Goal: Task Accomplishment & Management: Use online tool/utility

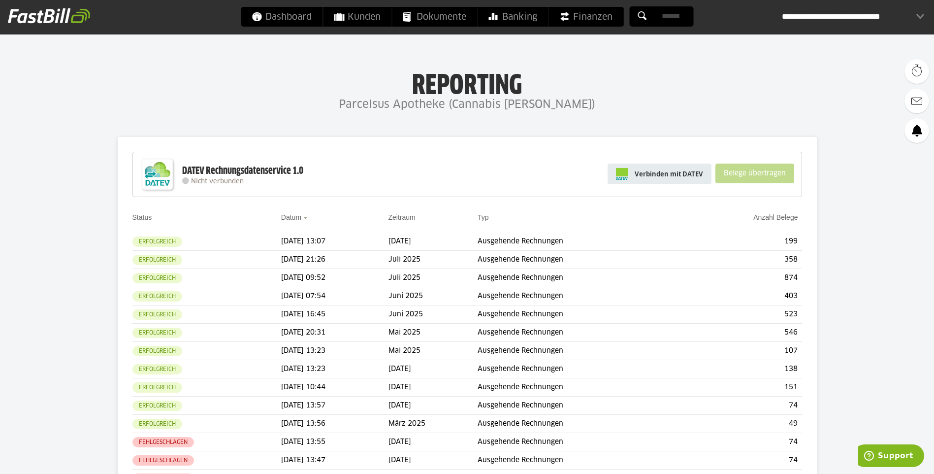
click at [676, 174] on span "Verbinden mit DATEV" at bounding box center [669, 174] width 68 height 10
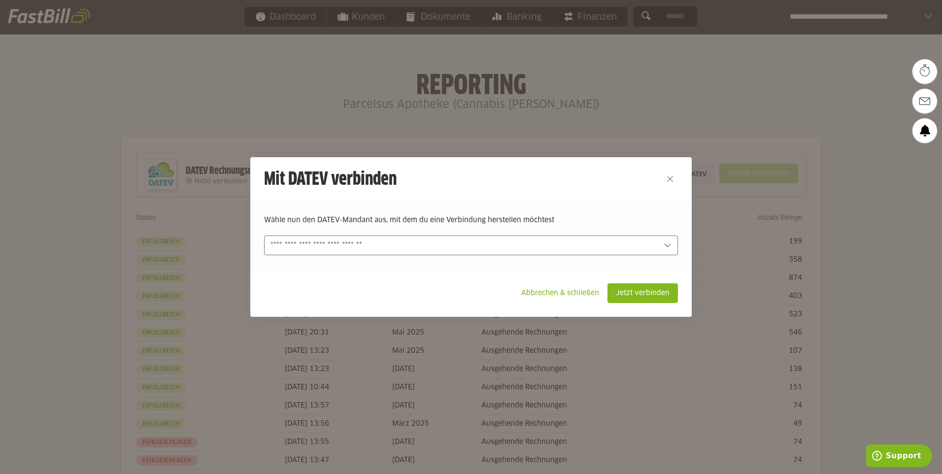
click at [558, 244] on input "text" at bounding box center [463, 245] width 387 height 11
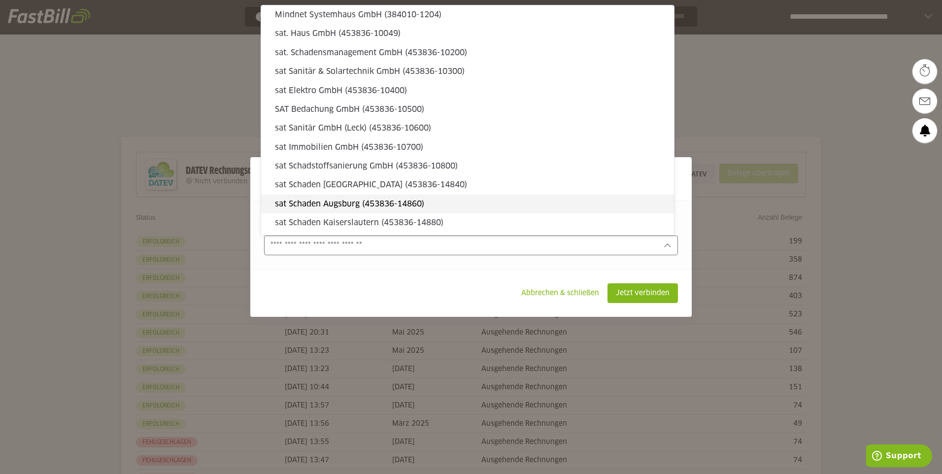
type sl-option "313391-10015"
type sl-option "645519-10171"
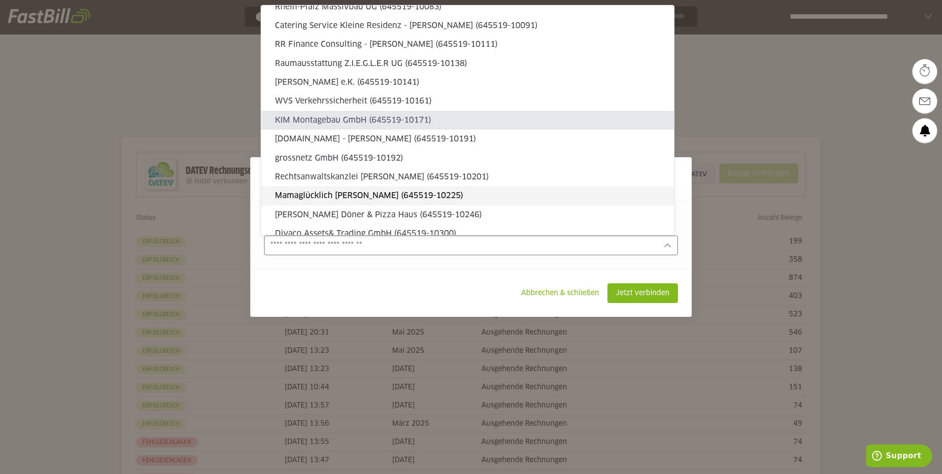
type sl-option "645519-10471"
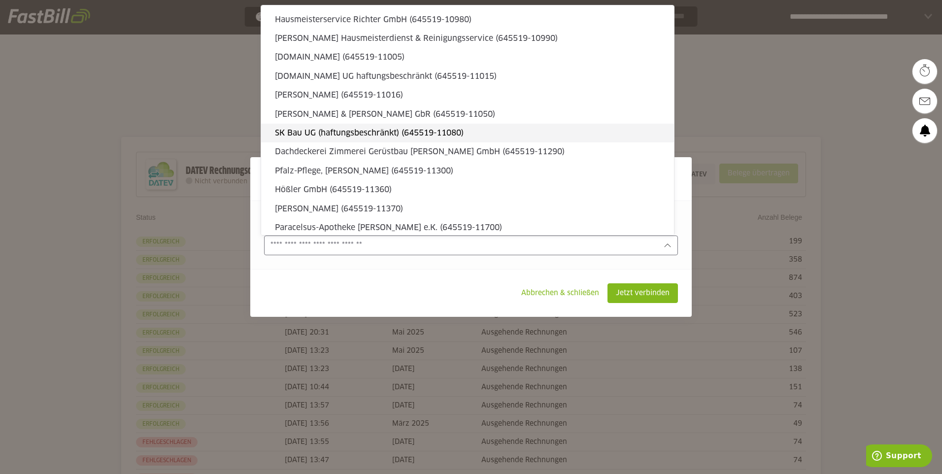
scroll to position [1674, 0]
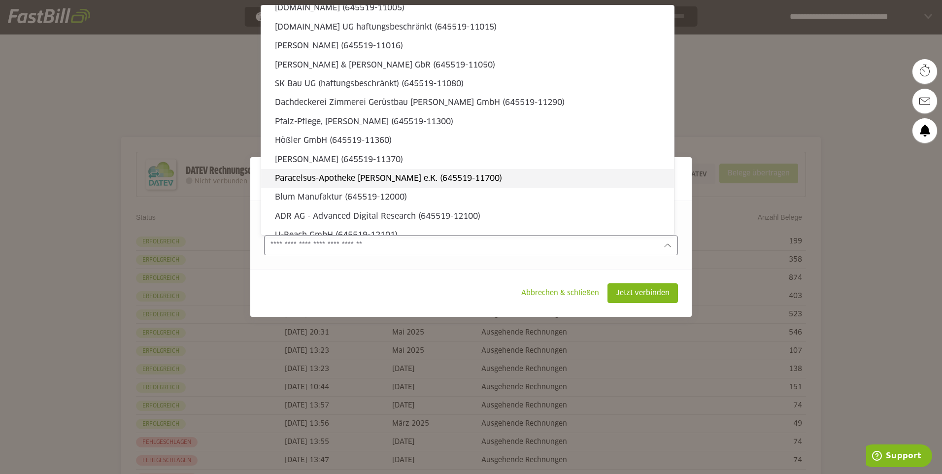
click at [430, 179] on slot "[PERSON_NAME]-Apotheke [PERSON_NAME] e.K. (645519-11700)" at bounding box center [470, 178] width 391 height 11
type input "**********"
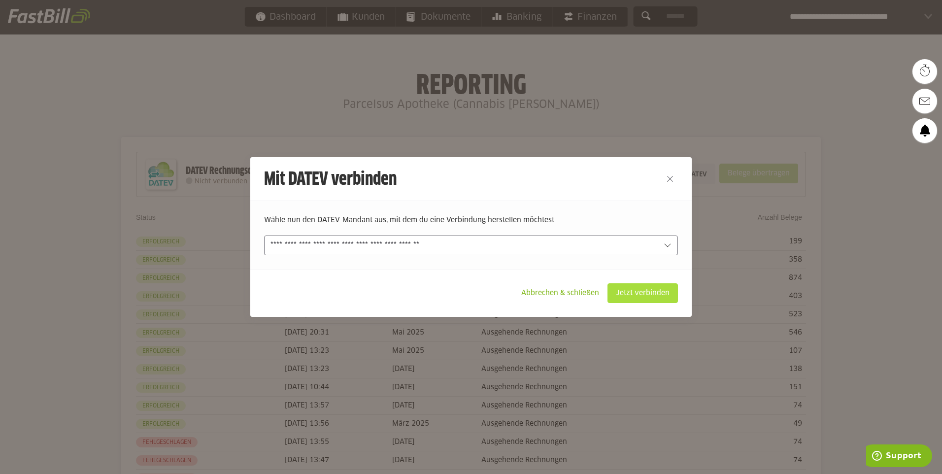
click at [649, 288] on slot "Jetzt verbinden" at bounding box center [642, 293] width 69 height 19
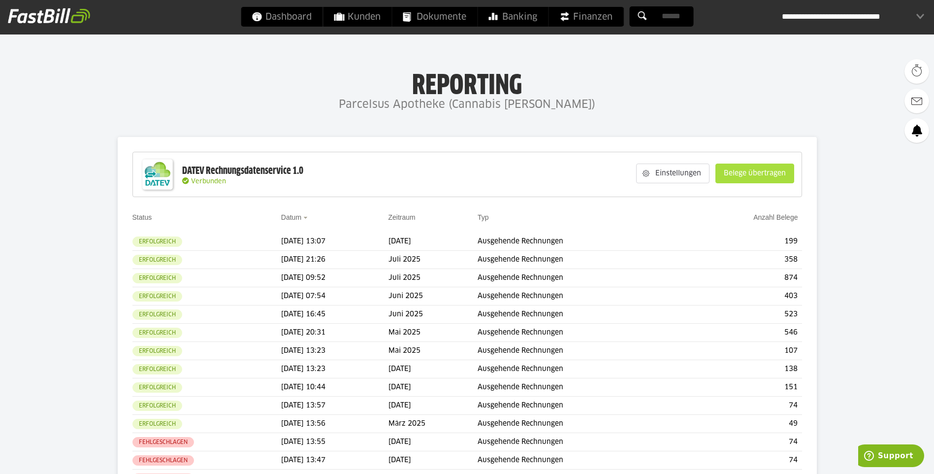
click at [754, 178] on slot "Belege übertragen" at bounding box center [755, 173] width 78 height 19
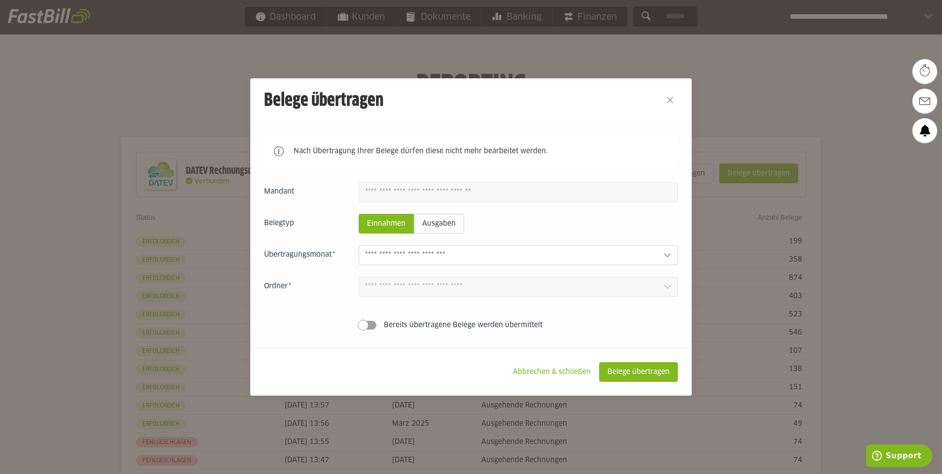
click at [460, 261] on input "text" at bounding box center [510, 255] width 291 height 11
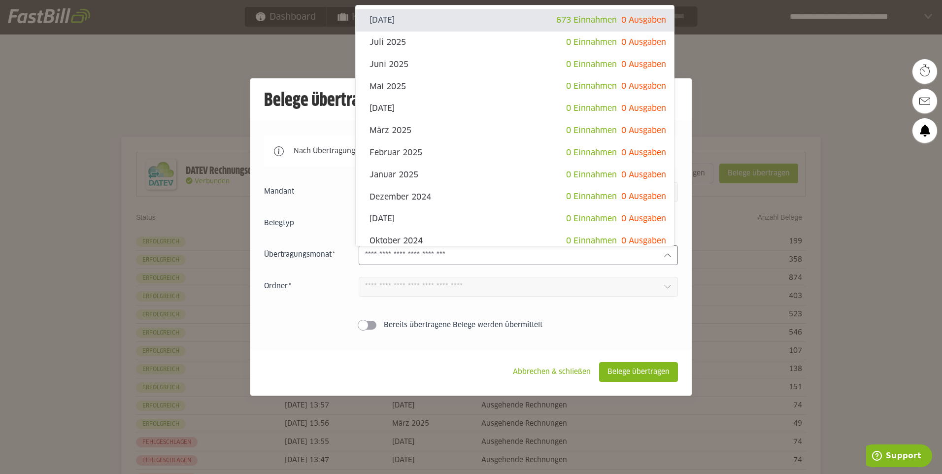
click at [428, 26] on slot "[DATE]" at bounding box center [462, 20] width 187 height 11
type input "**********"
type input "*******"
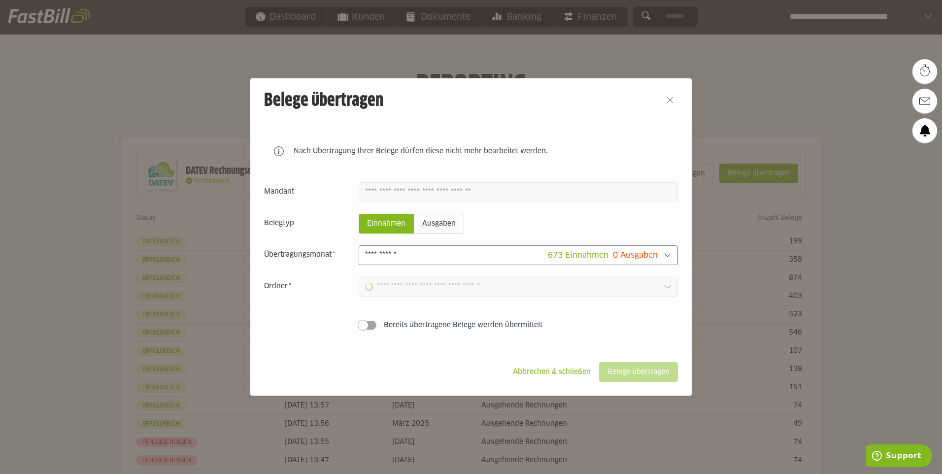
type input "**********"
click at [645, 376] on slot "Belege übertragen" at bounding box center [638, 371] width 78 height 19
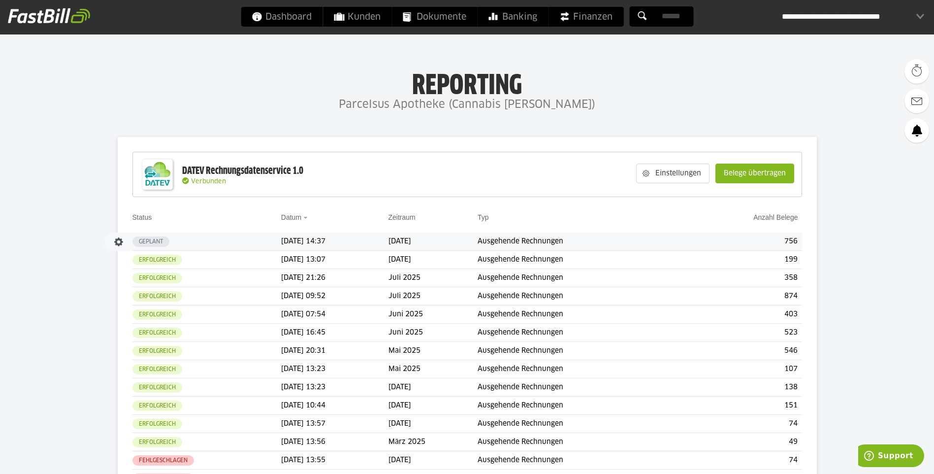
click at [0, 0] on slot "Geplant" at bounding box center [0, 0] width 0 height 0
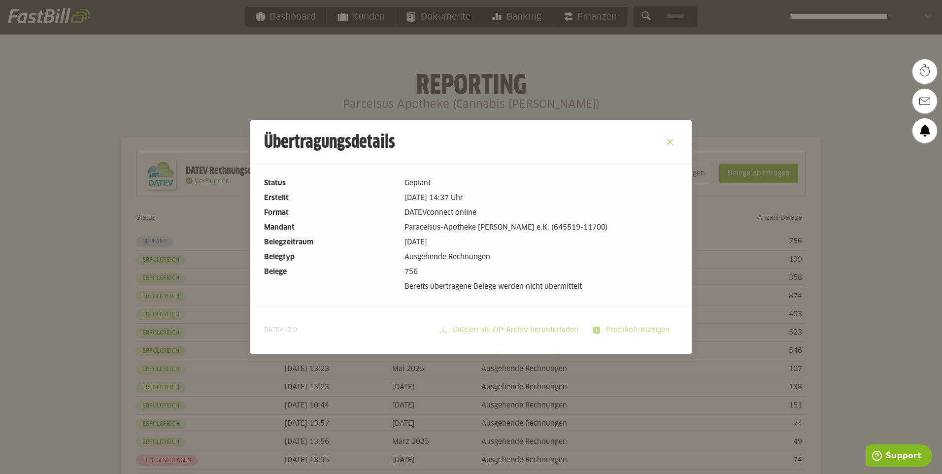
click at [668, 141] on button "Close" at bounding box center [670, 142] width 16 height 16
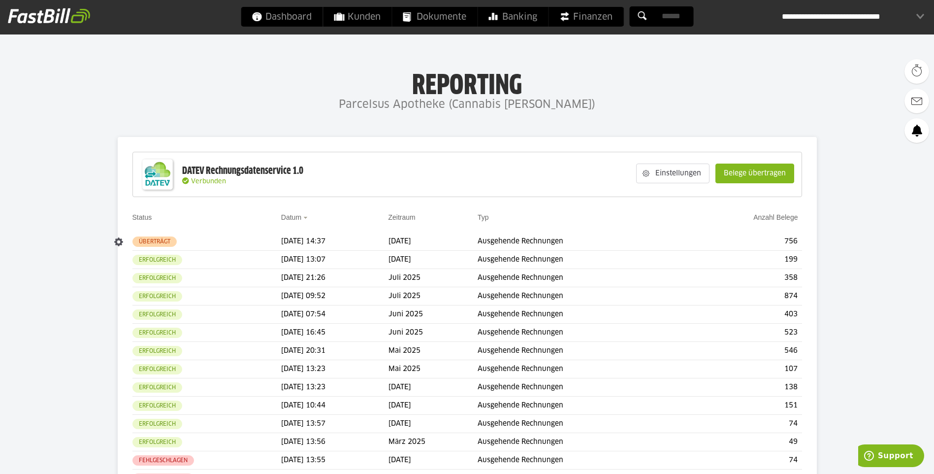
click at [165, 238] on span "Überträgt" at bounding box center [154, 241] width 44 height 10
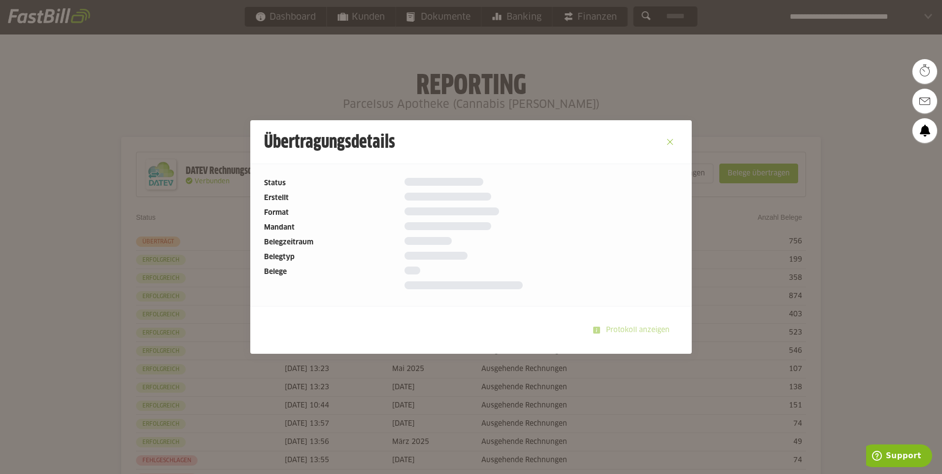
click at [670, 144] on button "Close" at bounding box center [670, 142] width 16 height 16
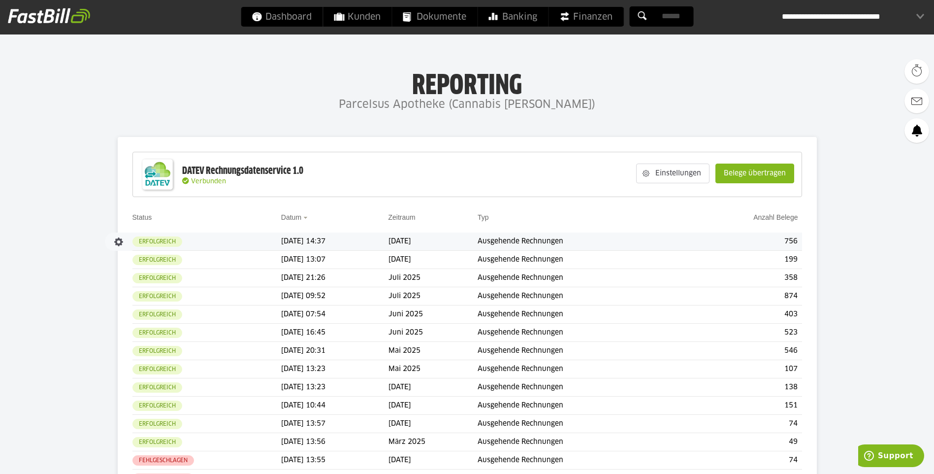
click at [333, 241] on td "[DATE] 14:37" at bounding box center [334, 241] width 107 height 18
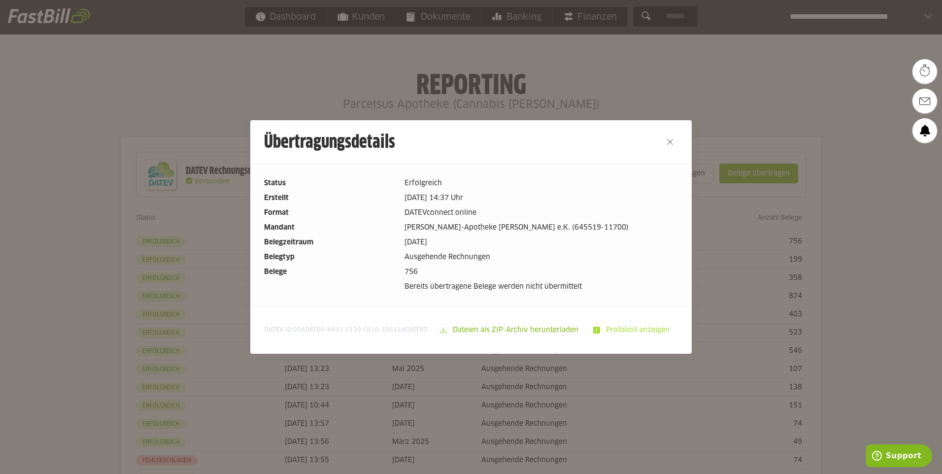
click at [625, 325] on slot "Protokoll anzeigen" at bounding box center [638, 330] width 77 height 19
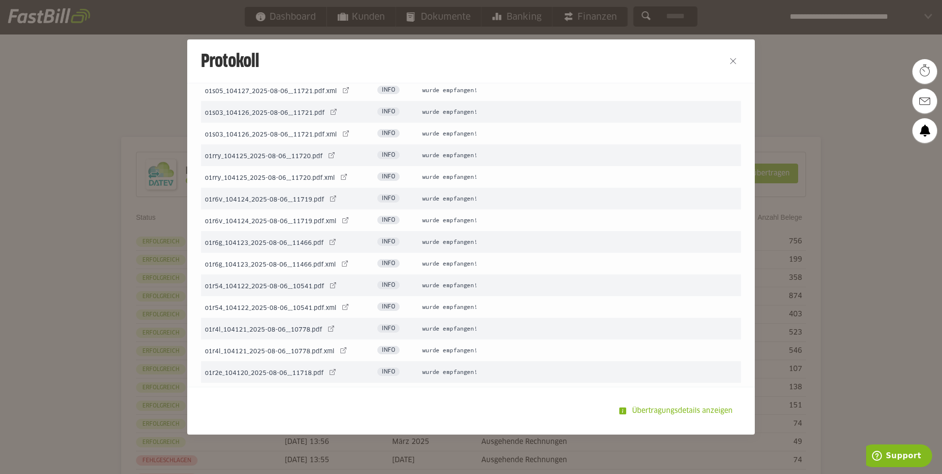
scroll to position [32537, 0]
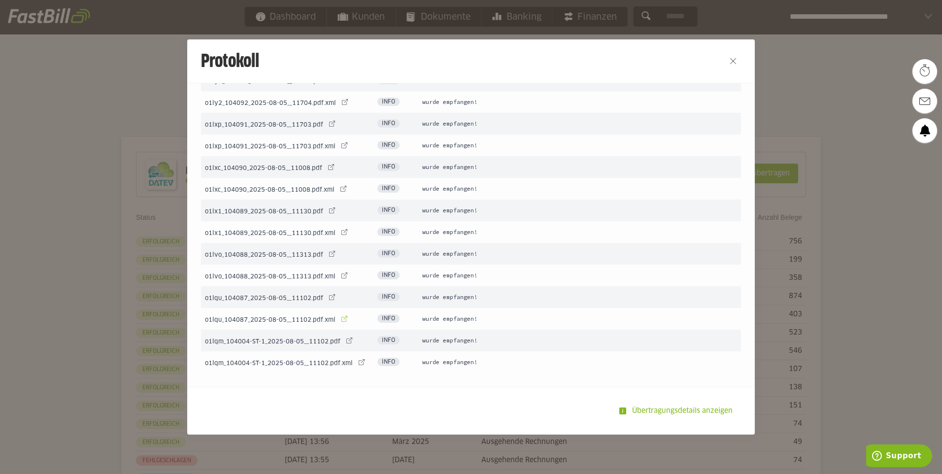
click at [337, 319] on link at bounding box center [344, 319] width 14 height 14
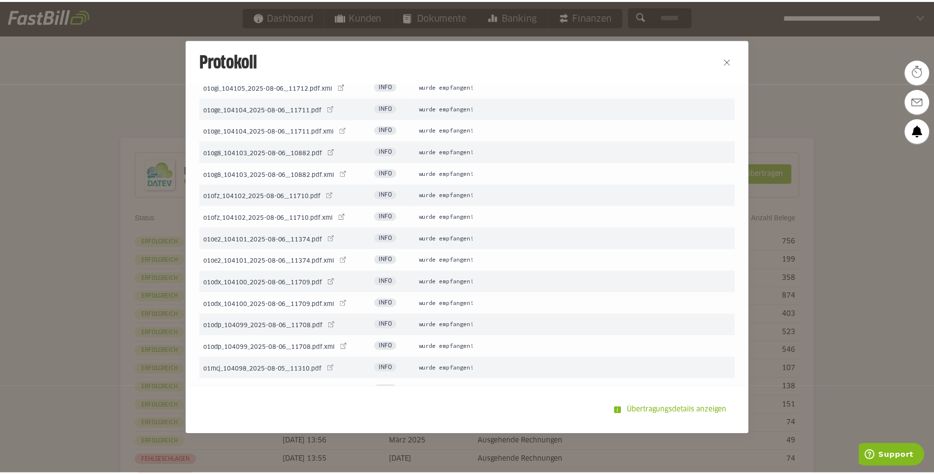
scroll to position [31749, 0]
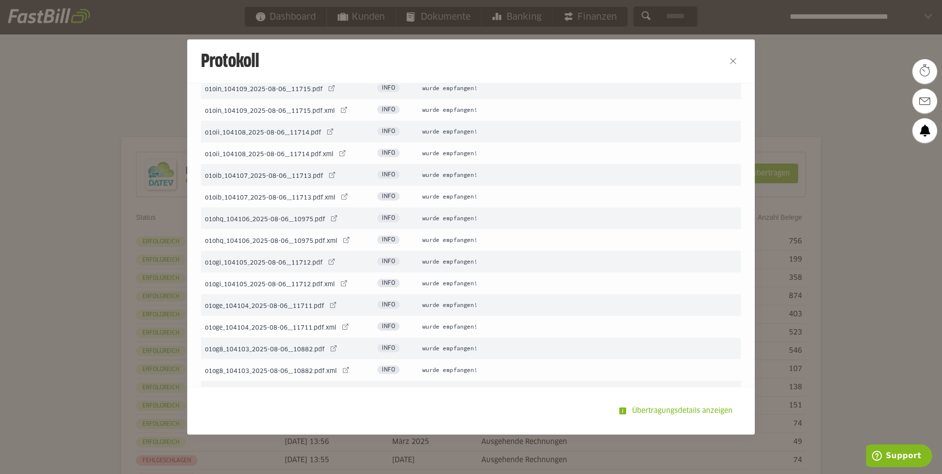
click at [690, 410] on slot "Übertragungsdetails anzeigen" at bounding box center [683, 410] width 114 height 19
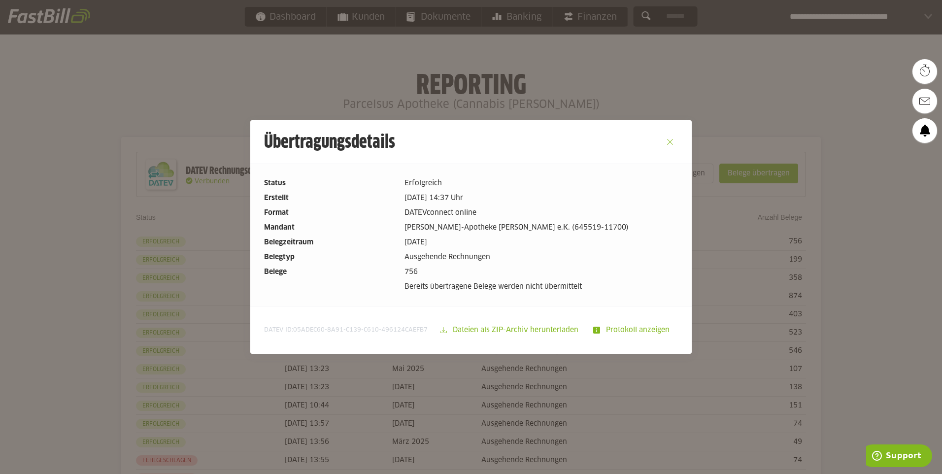
click at [668, 142] on button "Close" at bounding box center [670, 142] width 16 height 16
